Goal: Find contact information: Find contact information

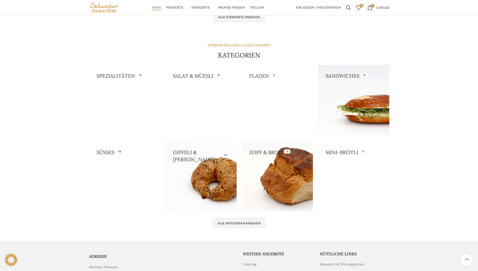
scroll to position [469, 0]
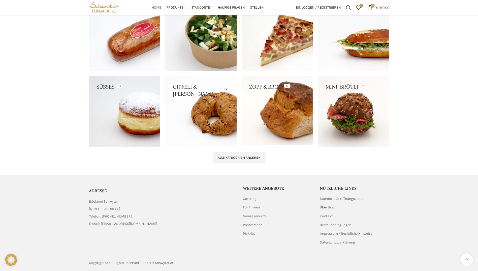
click at [330, 206] on link "Über Uns" at bounding box center [327, 207] width 15 height 5
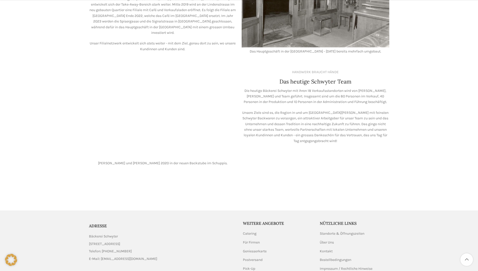
scroll to position [403, 0]
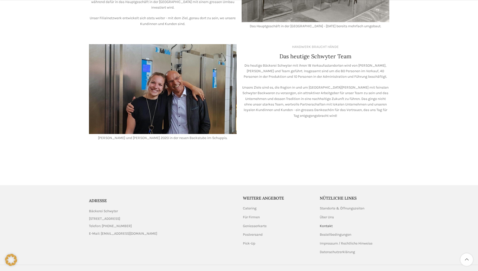
click at [324, 223] on link "Kontakt" at bounding box center [326, 225] width 13 height 5
